Goal: Obtain resource: Obtain resource

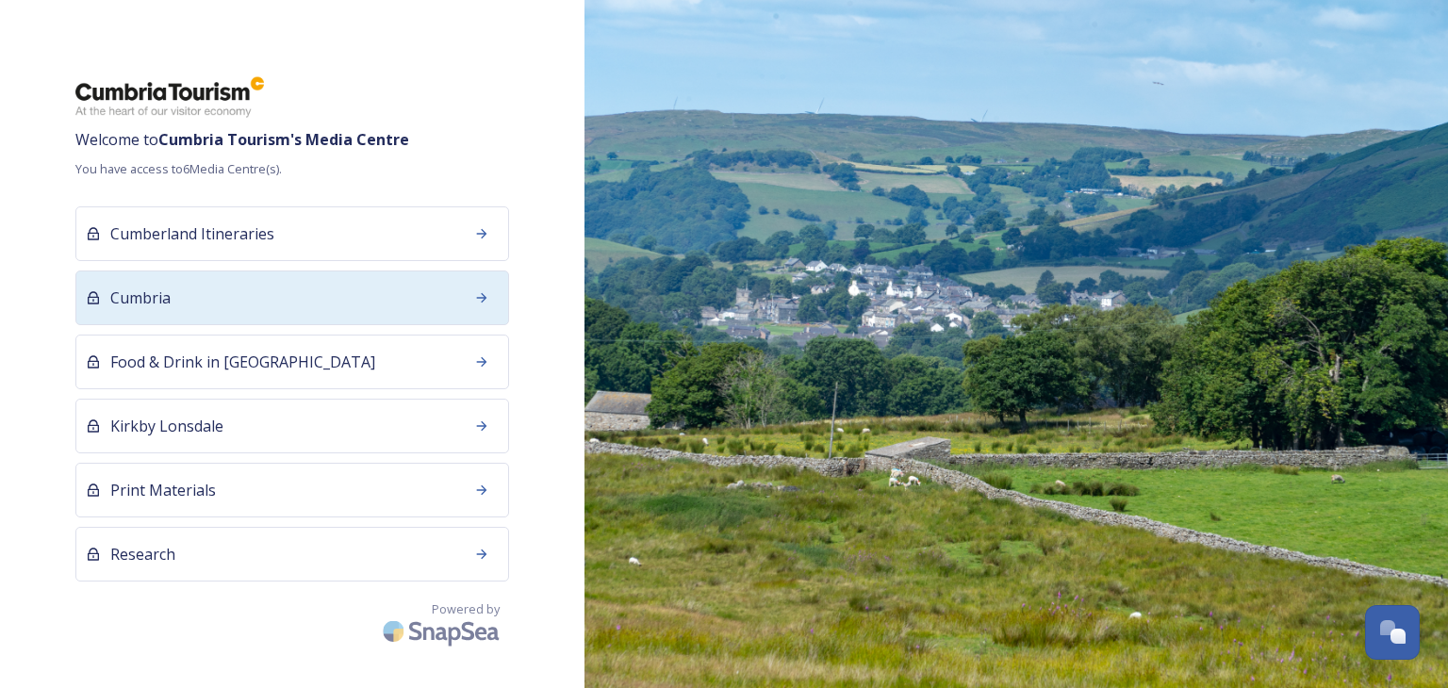
click at [149, 291] on span "Cumbria" at bounding box center [140, 297] width 60 height 23
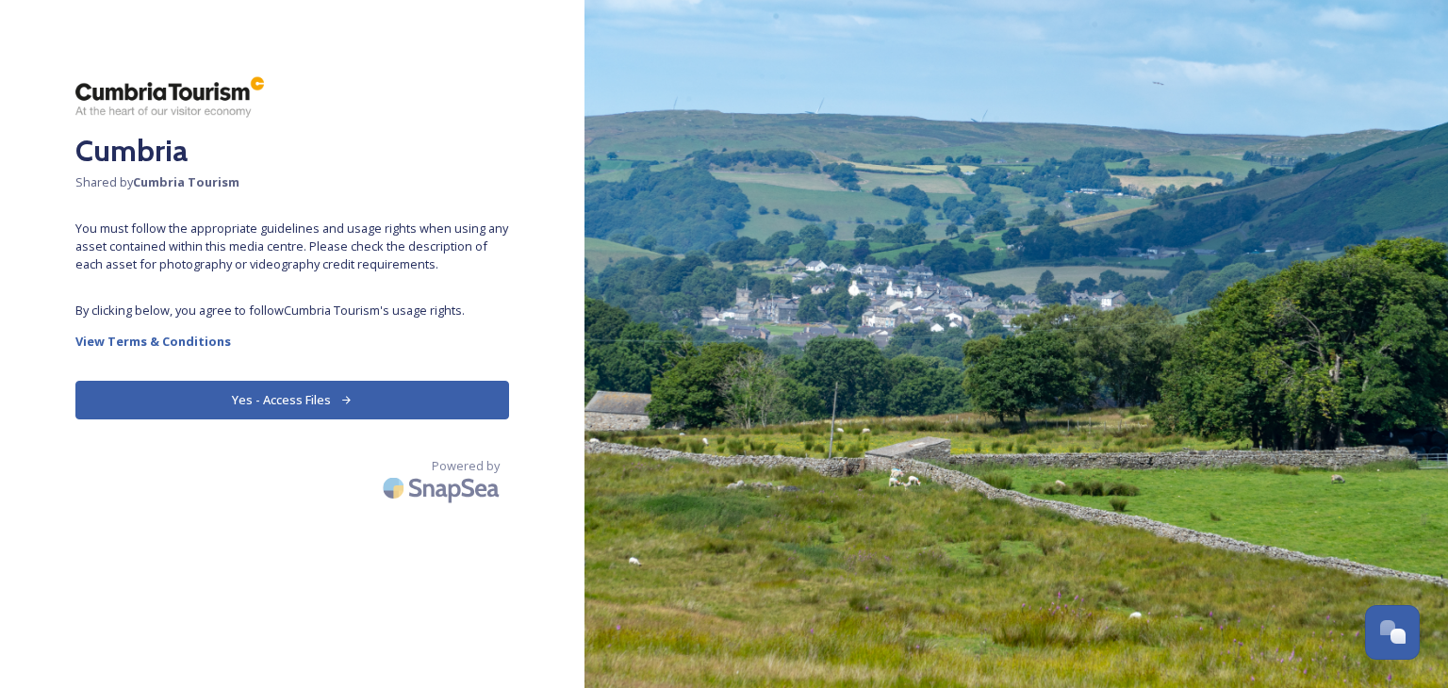
click at [322, 400] on button "Yes - Access Files" at bounding box center [292, 400] width 434 height 39
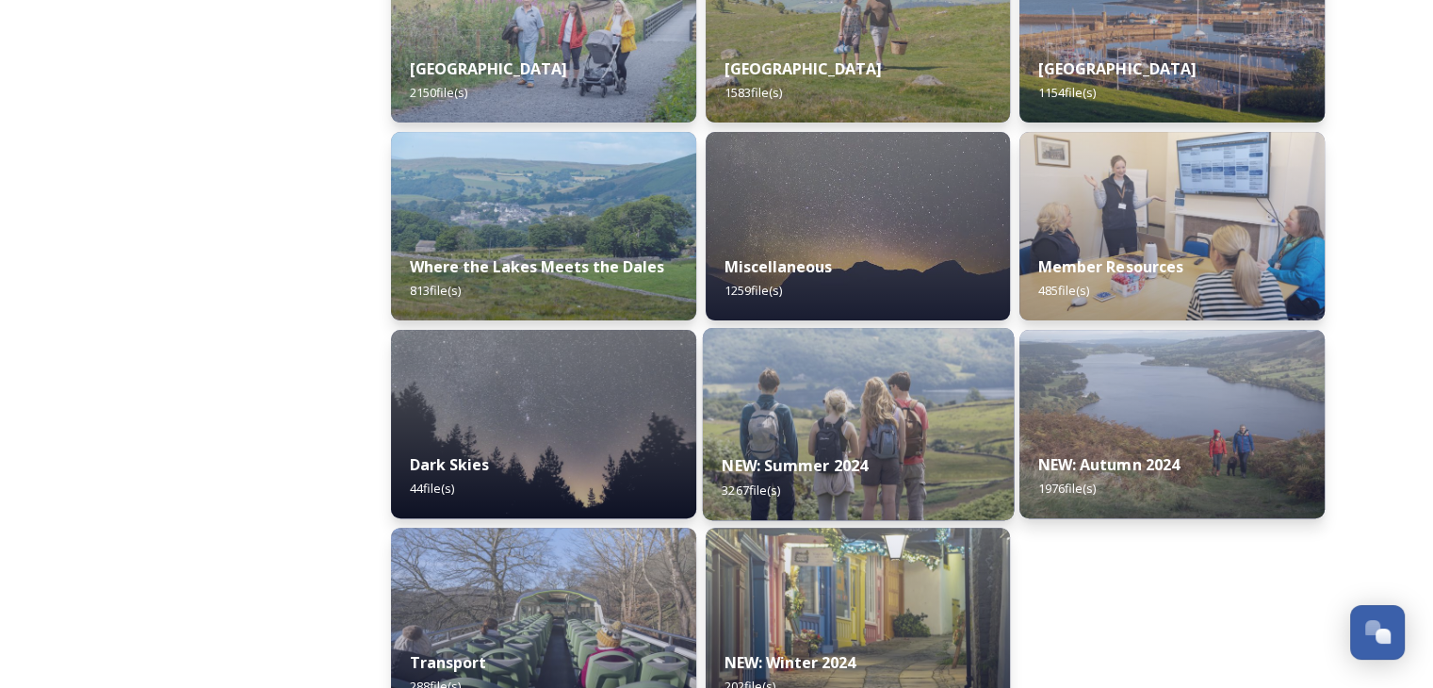
scroll to position [613, 0]
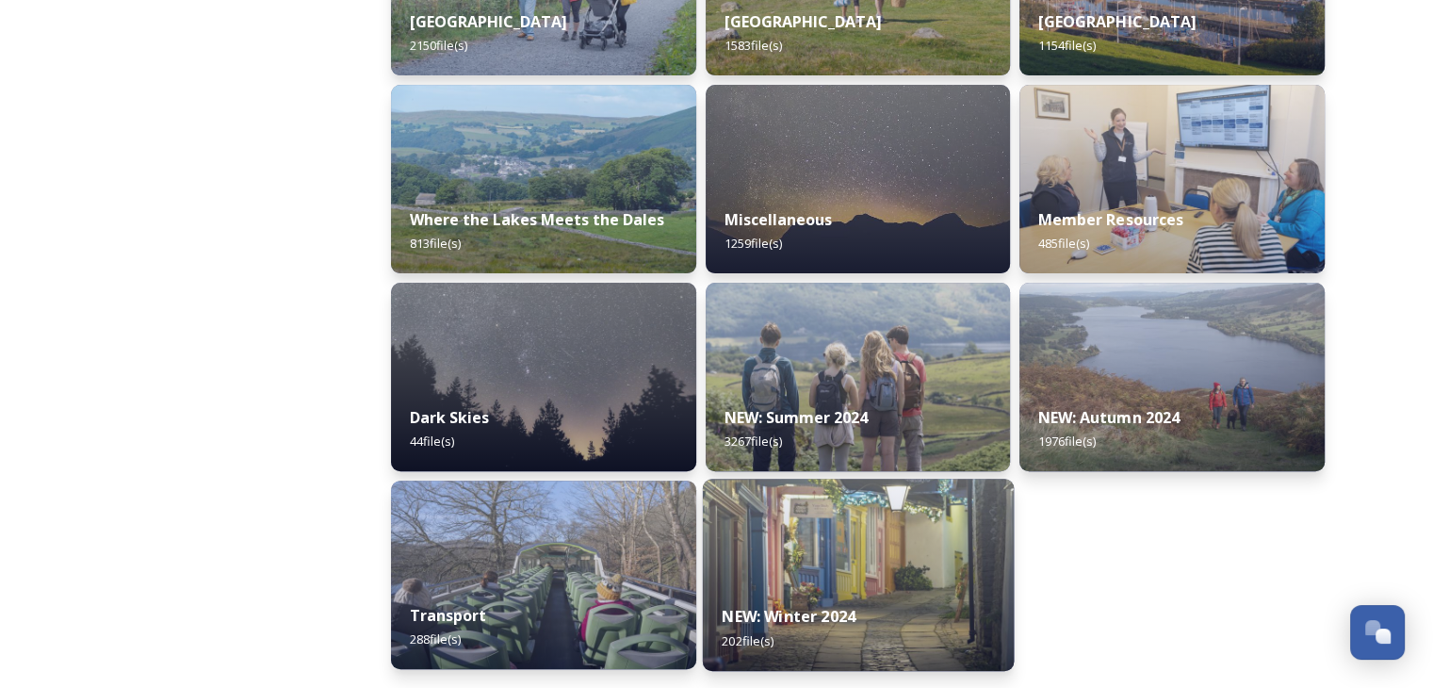
click at [872, 573] on img at bounding box center [857, 575] width 311 height 192
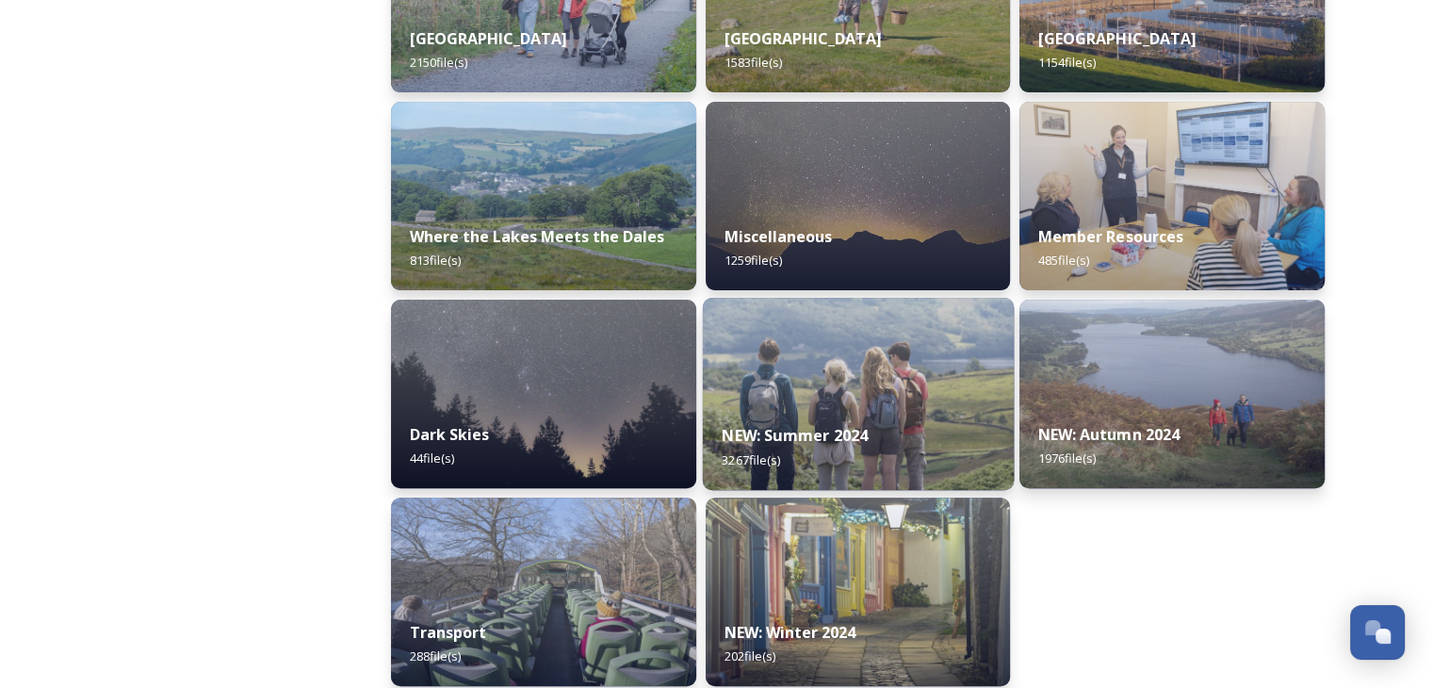
scroll to position [613, 0]
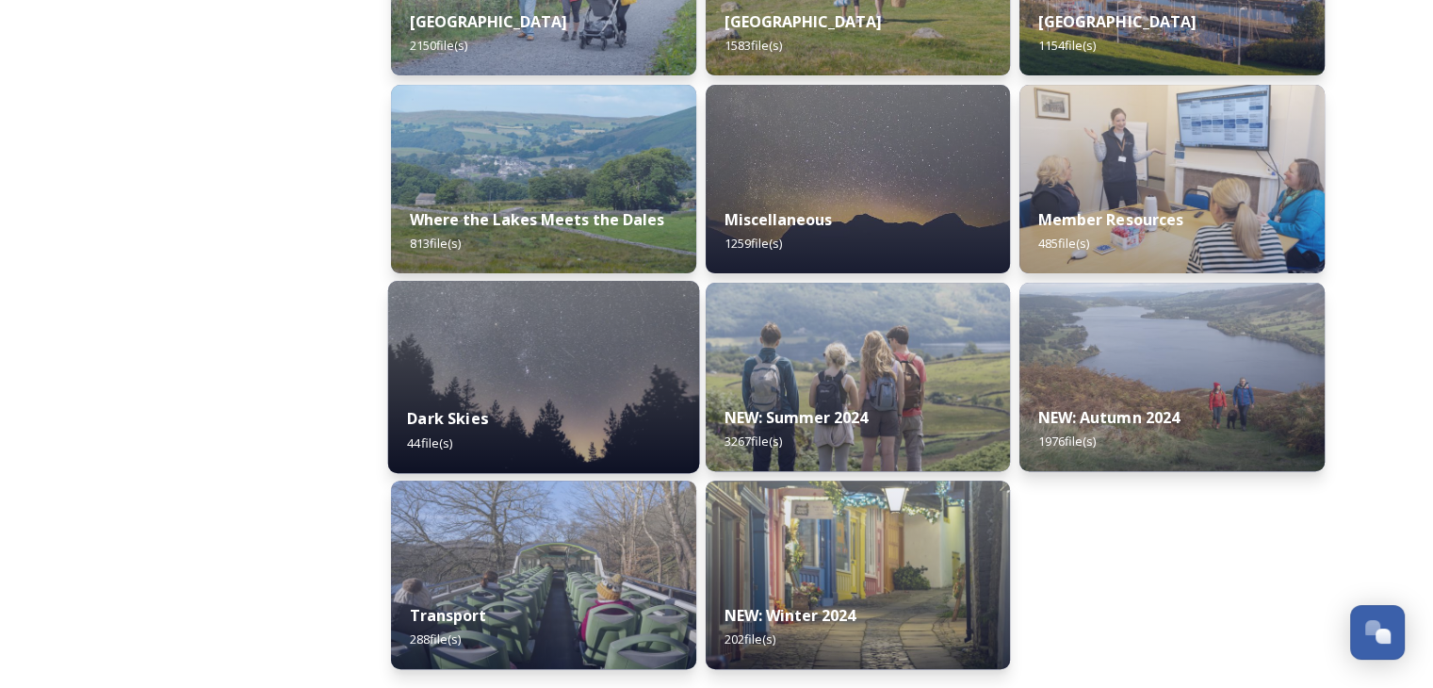
click at [637, 397] on div "Dark Skies 44 file(s)" at bounding box center [543, 430] width 311 height 86
